Goal: Feedback & Contribution: Submit feedback/report problem

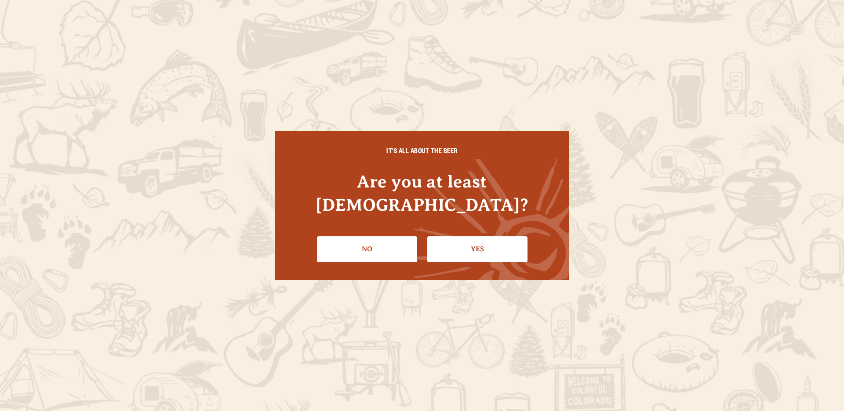
click at [473, 240] on link "Yes" at bounding box center [477, 249] width 100 height 26
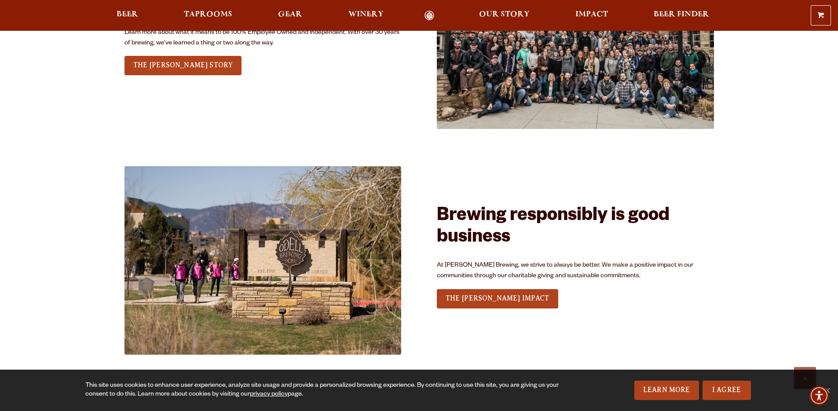
scroll to position [2572, 0]
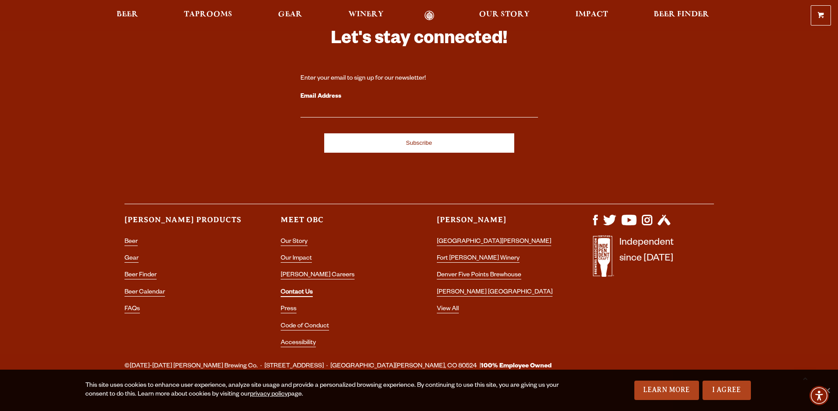
click at [308, 289] on link "Contact Us" at bounding box center [297, 293] width 32 height 8
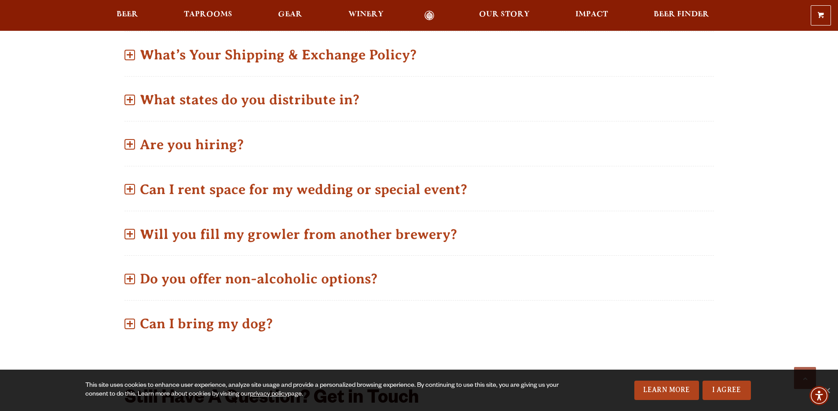
scroll to position [755, 0]
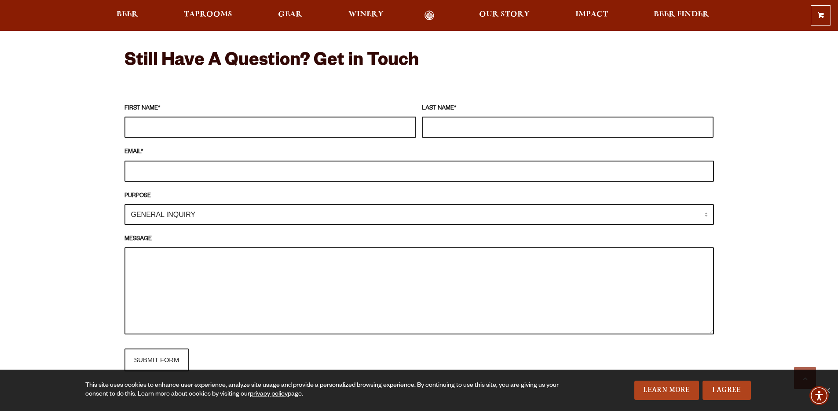
click at [177, 121] on input "FIRST NAME *" at bounding box center [270, 127] width 292 height 21
type input "[PERSON_NAME]"
type input "Quick"
type input "[PERSON_NAME][EMAIL_ADDRESS][DOMAIN_NAME]"
click at [174, 207] on select "GENERAL INQUIRY TAPROOM / BREWERY WINERY BOOK A TOUR MEDIA INQUIRY GEAR SHOP [P…" at bounding box center [418, 214] width 589 height 21
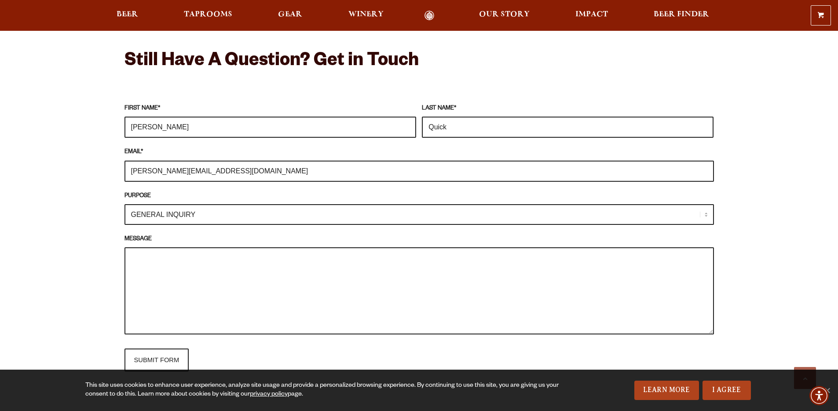
select select "MEDIA INQUIRY"
click at [124, 204] on select "GENERAL INQUIRY TAPROOM / BREWERY WINERY BOOK A TOUR MEDIA INQUIRY GEAR SHOP [P…" at bounding box center [418, 214] width 589 height 21
click at [183, 261] on textarea "MESSAGE" at bounding box center [418, 290] width 589 height 87
click at [189, 263] on textarea "MESSAGE" at bounding box center [418, 290] width 589 height 87
paste textarea "Loremips’d sitame Cons & Adipi Elits do eius — t incidi utlab etd magnaal enima…"
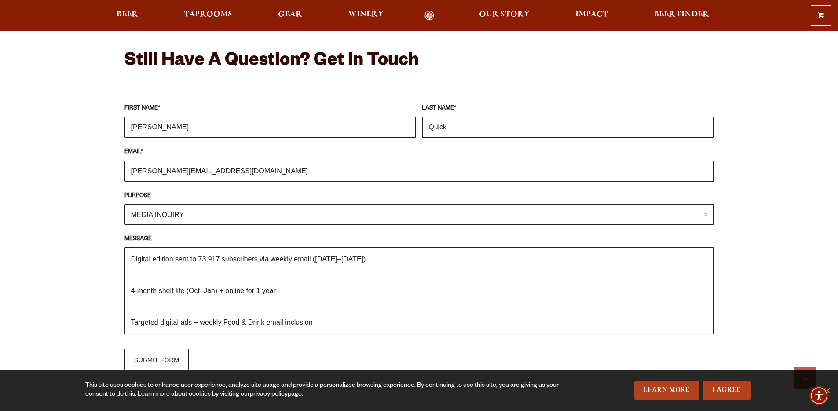
scroll to position [69, 0]
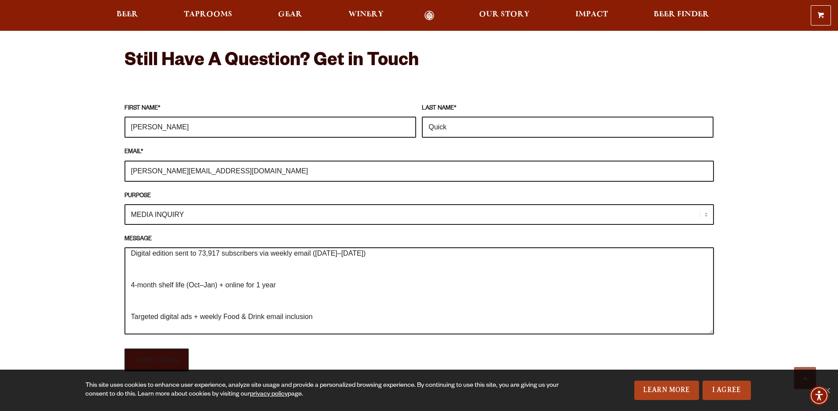
type textarea "Loremips’d sitame Cons & Adipi Elits do eius — t incidi utlab etd magnaal enima…"
click at [178, 359] on input "SUBMIT FORM" at bounding box center [156, 359] width 65 height 23
type input "Sending"
